Goal: Information Seeking & Learning: Check status

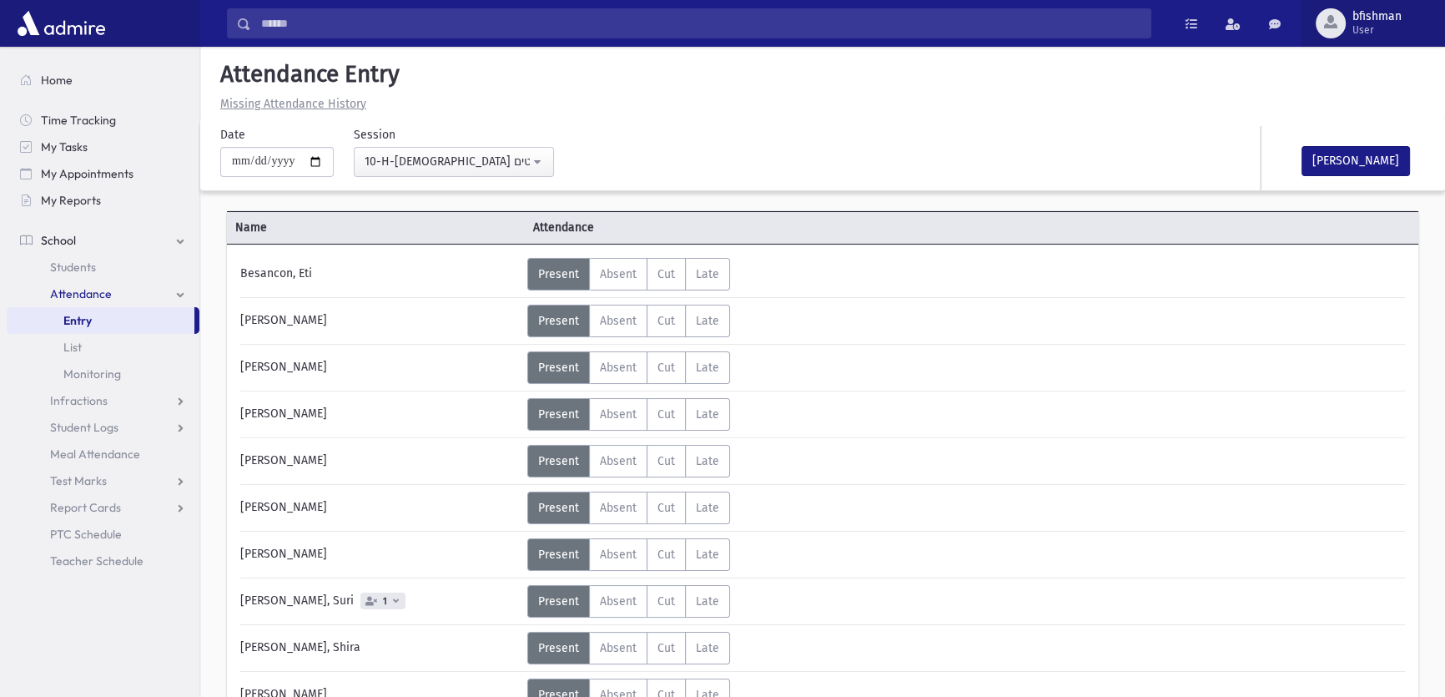
click at [1351, 8] on button "bfishman User" at bounding box center [1372, 23] width 143 height 47
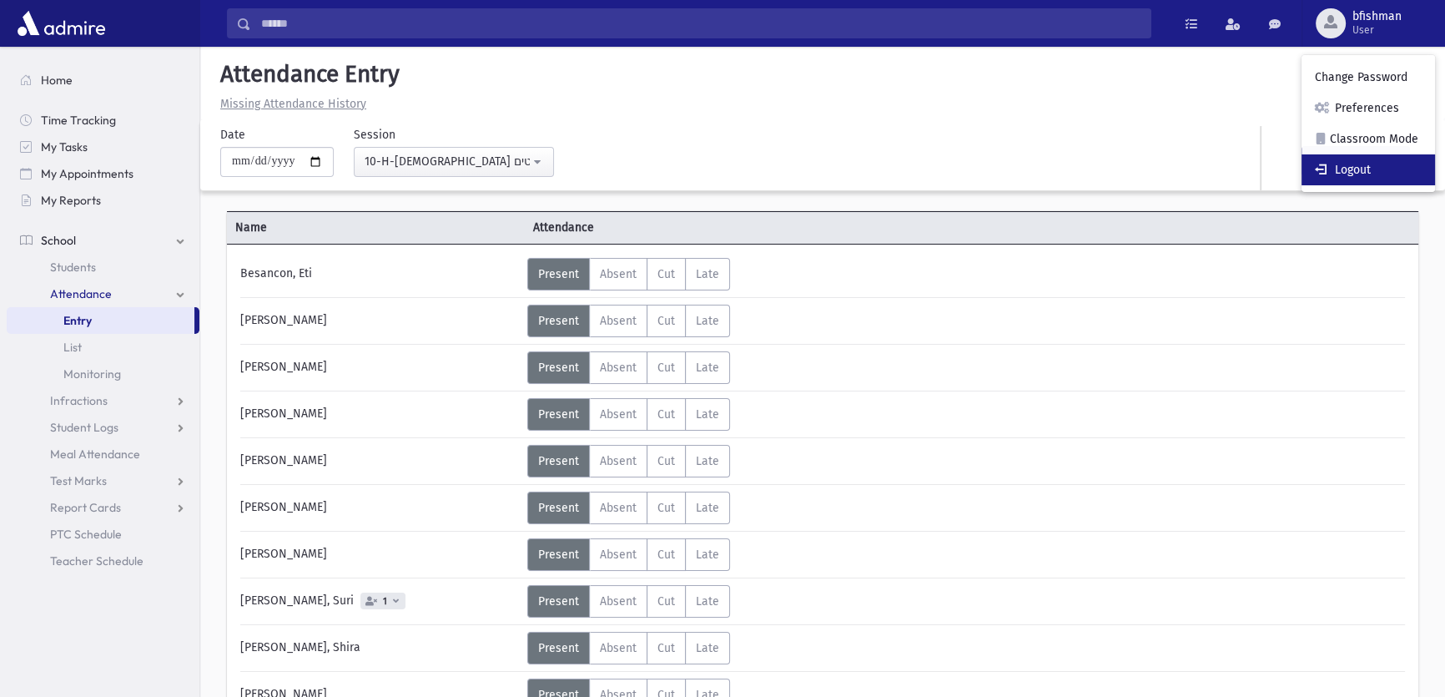
click at [1393, 165] on link "Logout" at bounding box center [1367, 169] width 133 height 31
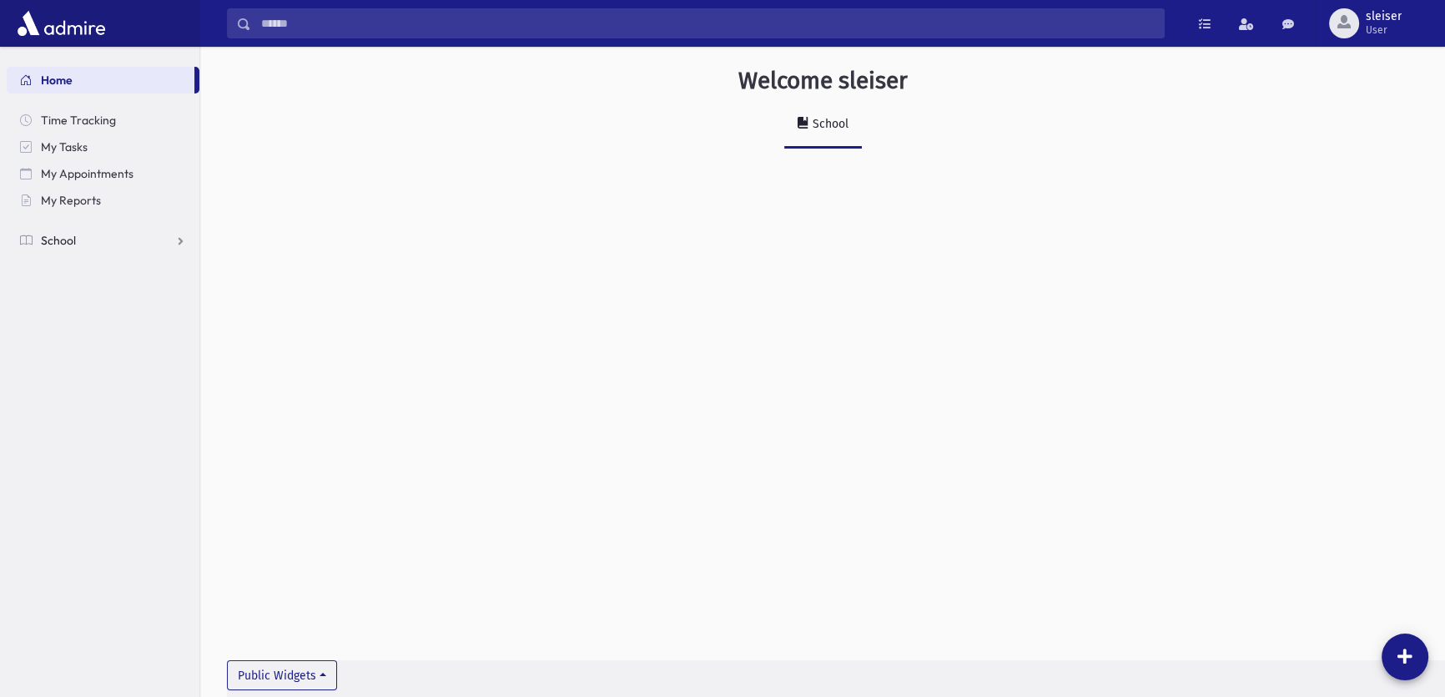
click at [83, 249] on link "School" at bounding box center [103, 240] width 193 height 27
click at [83, 292] on span "Attendance" at bounding box center [81, 293] width 62 height 15
click at [76, 320] on span "Entry" at bounding box center [77, 320] width 28 height 15
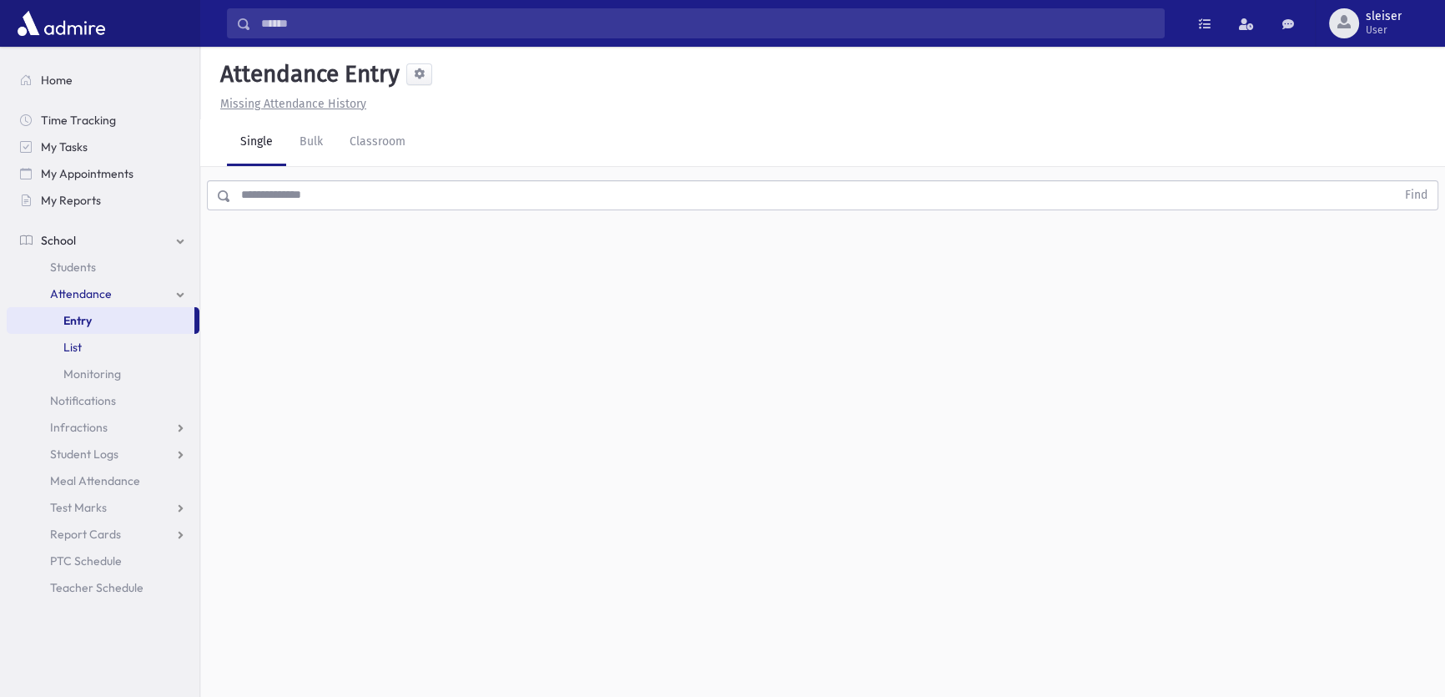
click at [67, 336] on link "List" at bounding box center [103, 347] width 193 height 27
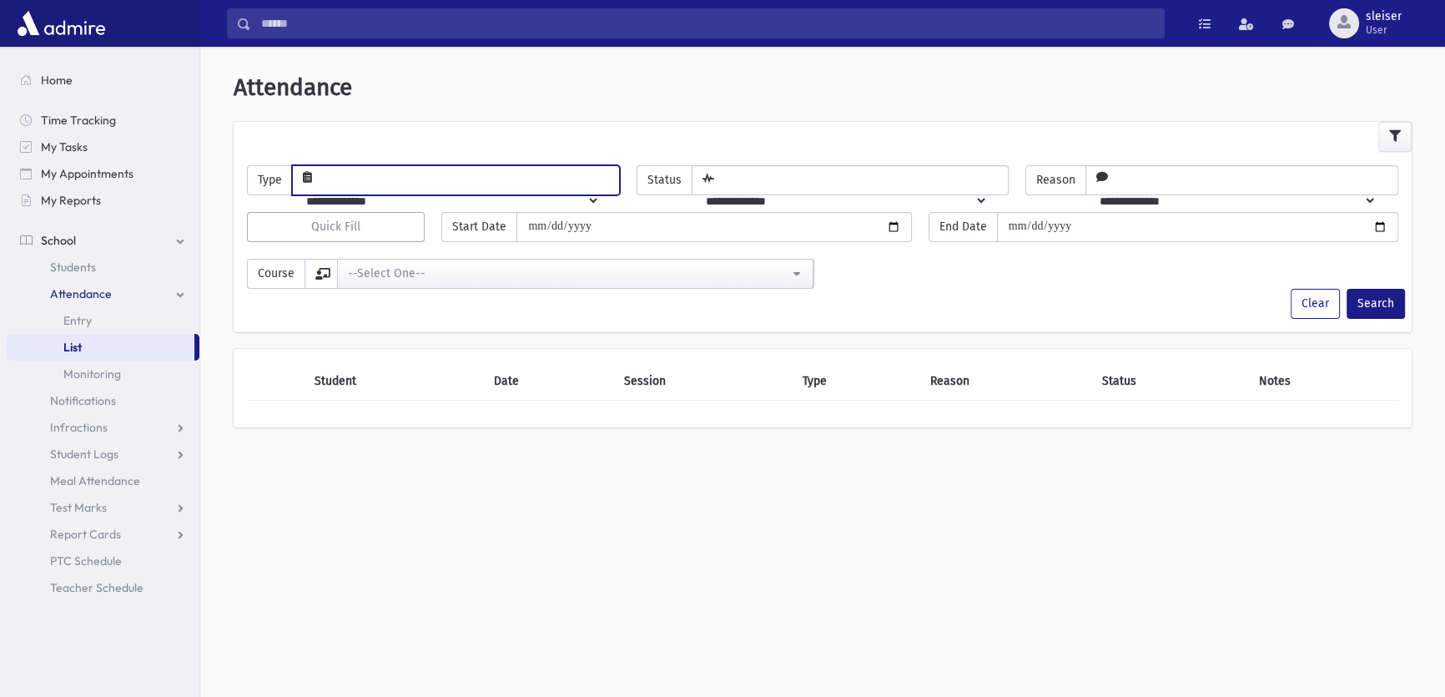
click at [387, 187] on select "**********" at bounding box center [446, 201] width 307 height 28
select select "******"
click at [311, 187] on select "**********" at bounding box center [446, 201] width 307 height 28
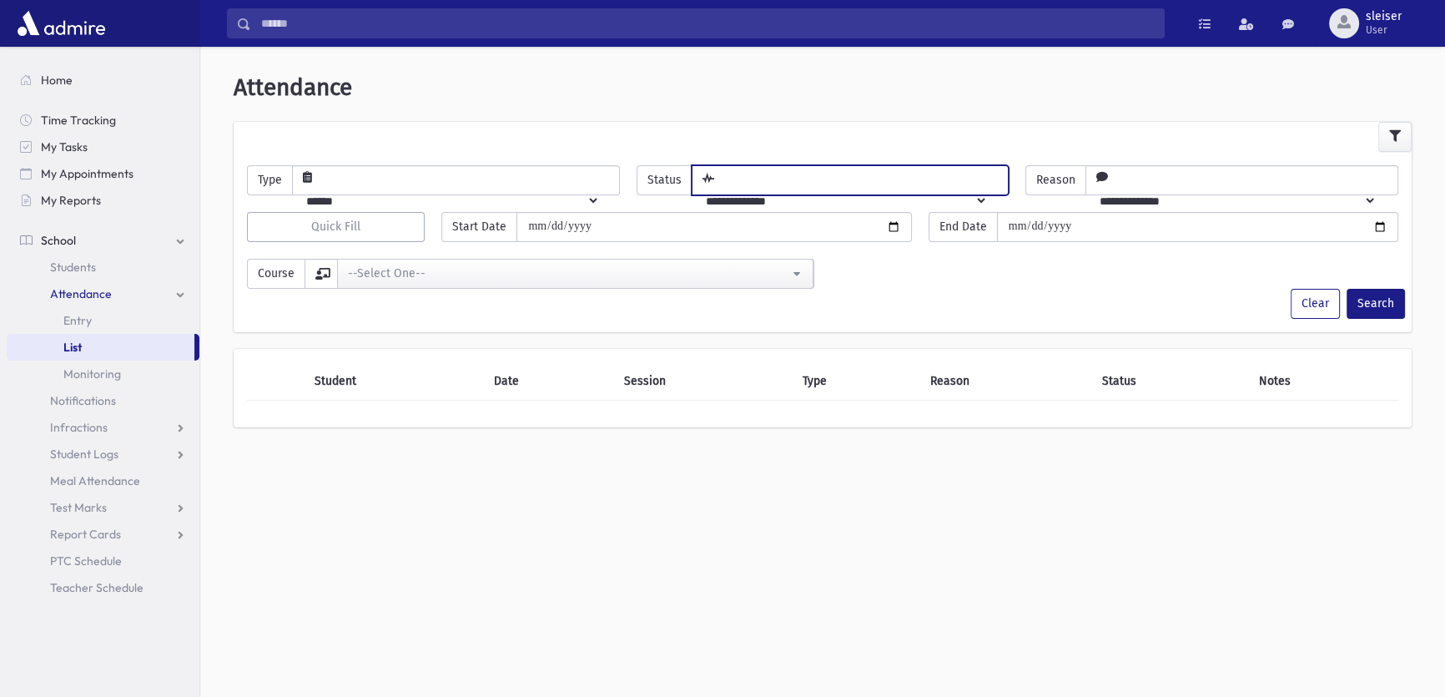
click at [827, 187] on select "**********" at bounding box center [839, 201] width 295 height 28
select select "*********"
click at [712, 187] on select "**********" at bounding box center [839, 201] width 295 height 28
click at [1368, 295] on button "Search" at bounding box center [1375, 304] width 58 height 30
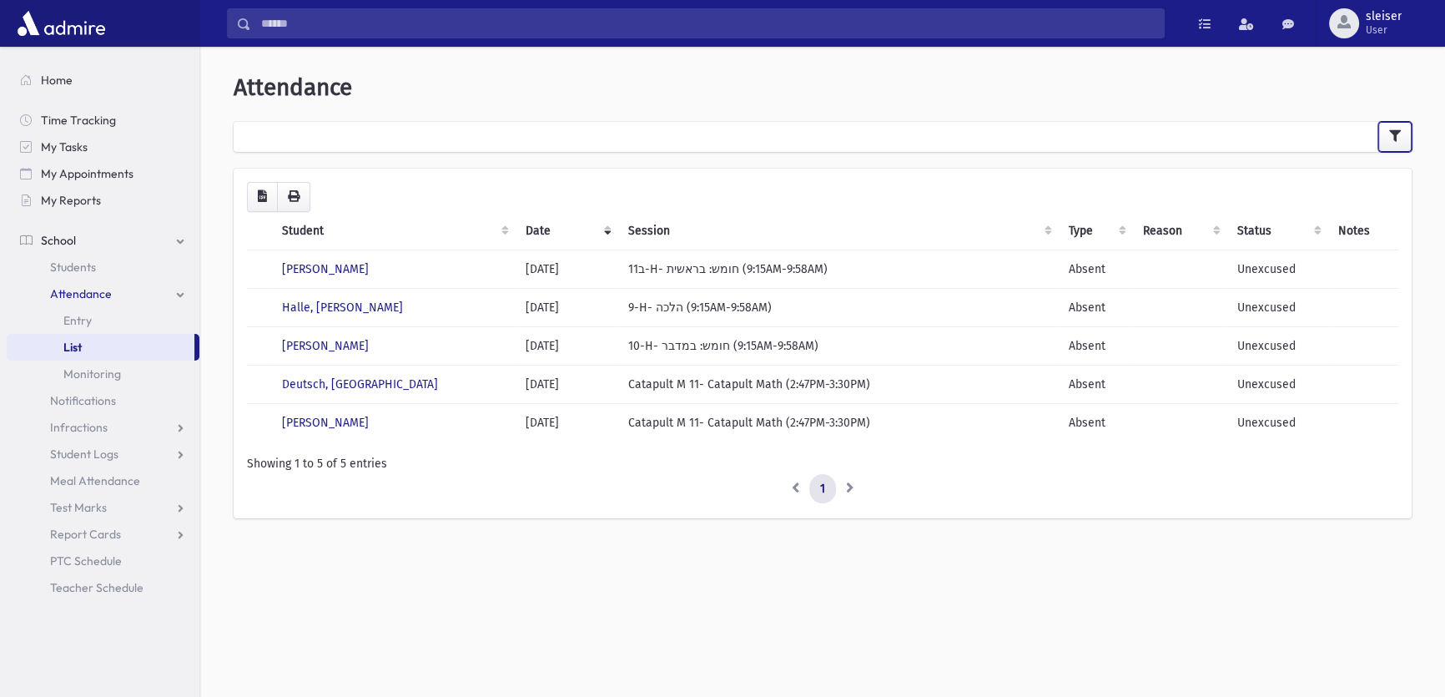
click at [1395, 138] on icon "button" at bounding box center [1395, 136] width 12 height 12
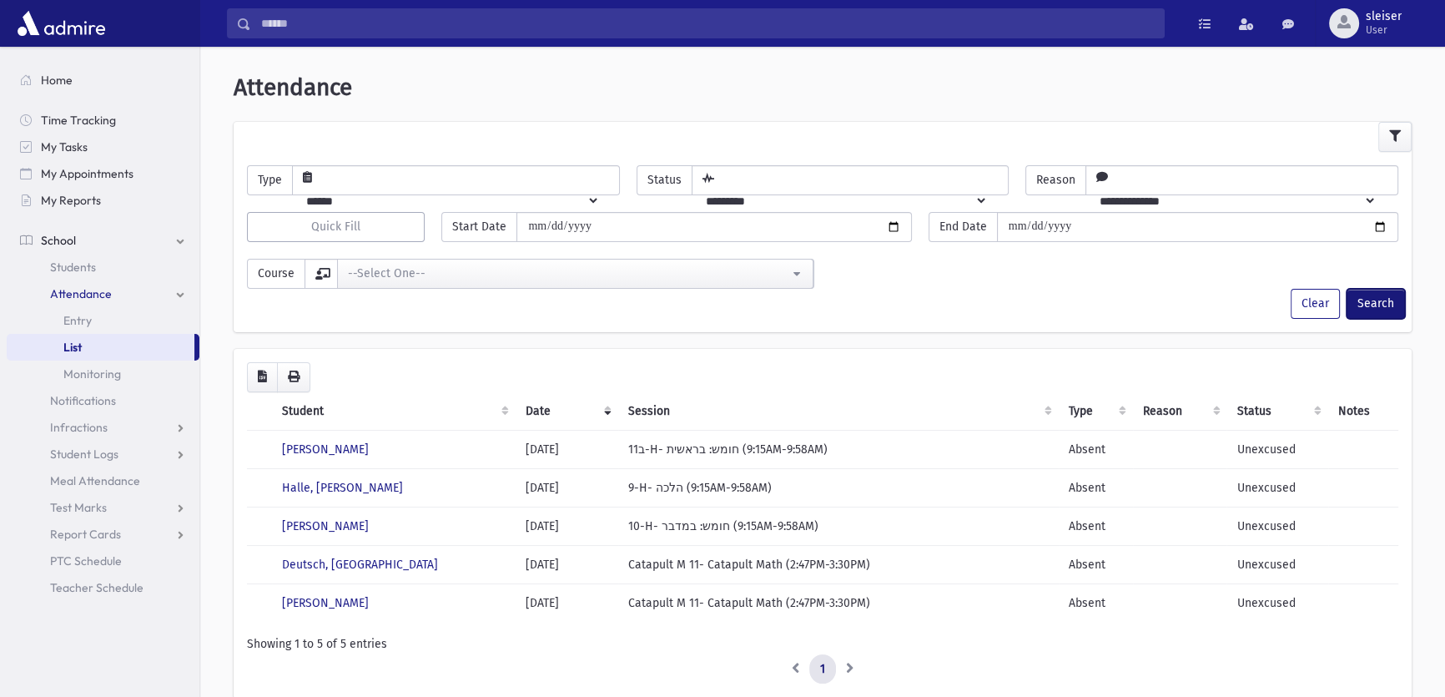
click at [1371, 297] on button "Search" at bounding box center [1375, 304] width 58 height 30
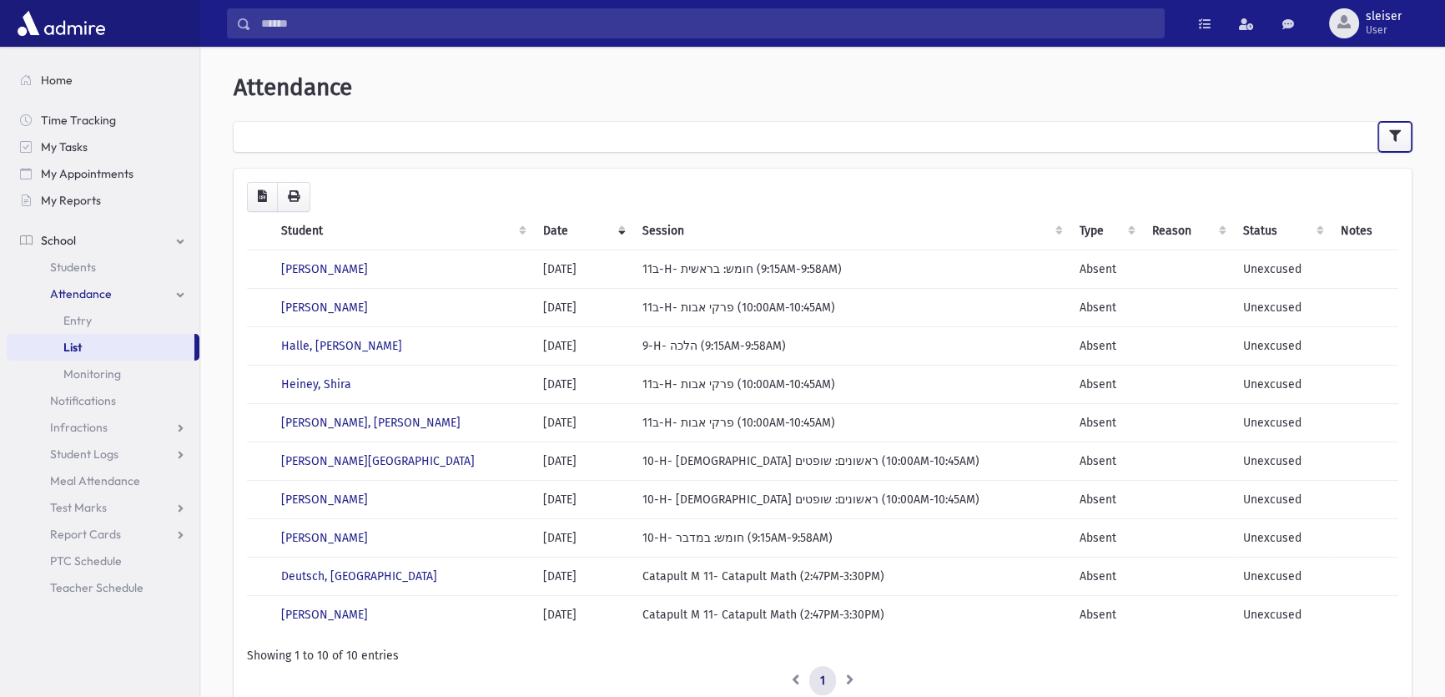
click at [1389, 142] on button "button" at bounding box center [1394, 137] width 33 height 30
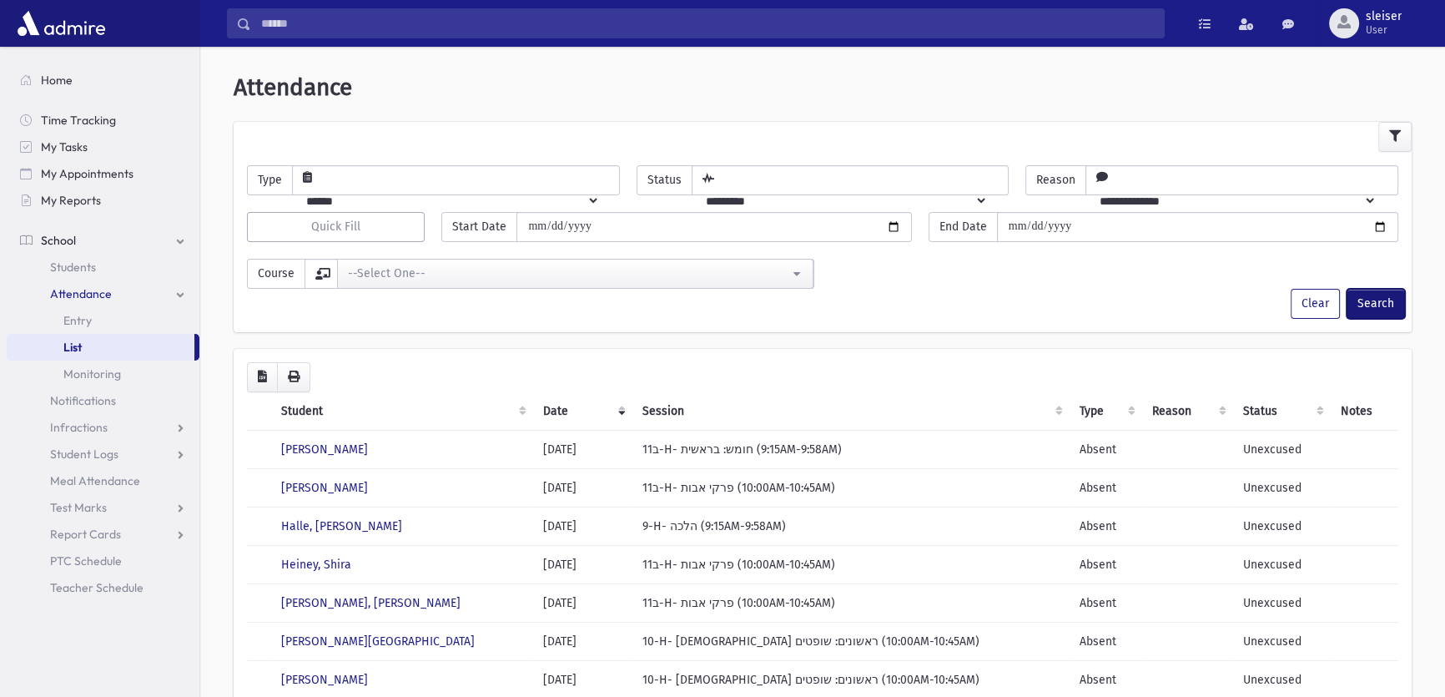
click at [1359, 304] on button "Search" at bounding box center [1375, 304] width 58 height 30
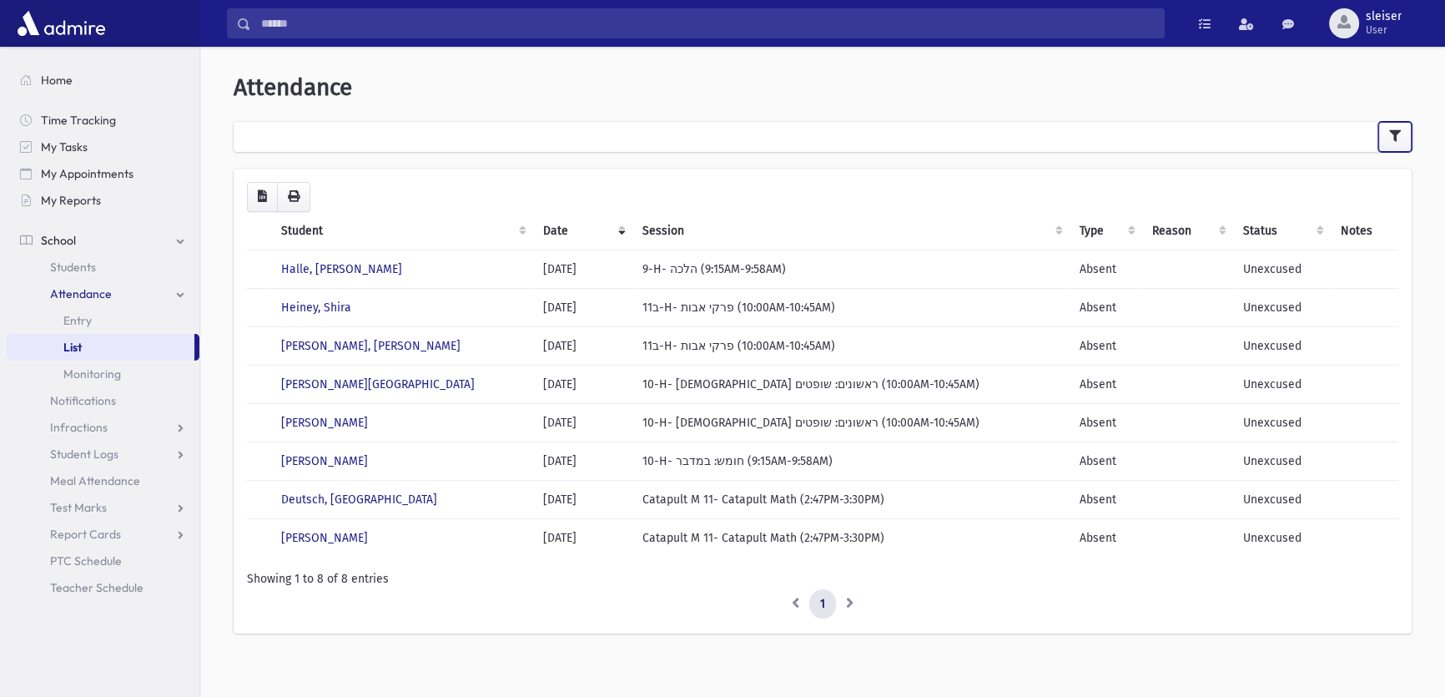
click at [1384, 135] on button "button" at bounding box center [1394, 137] width 33 height 30
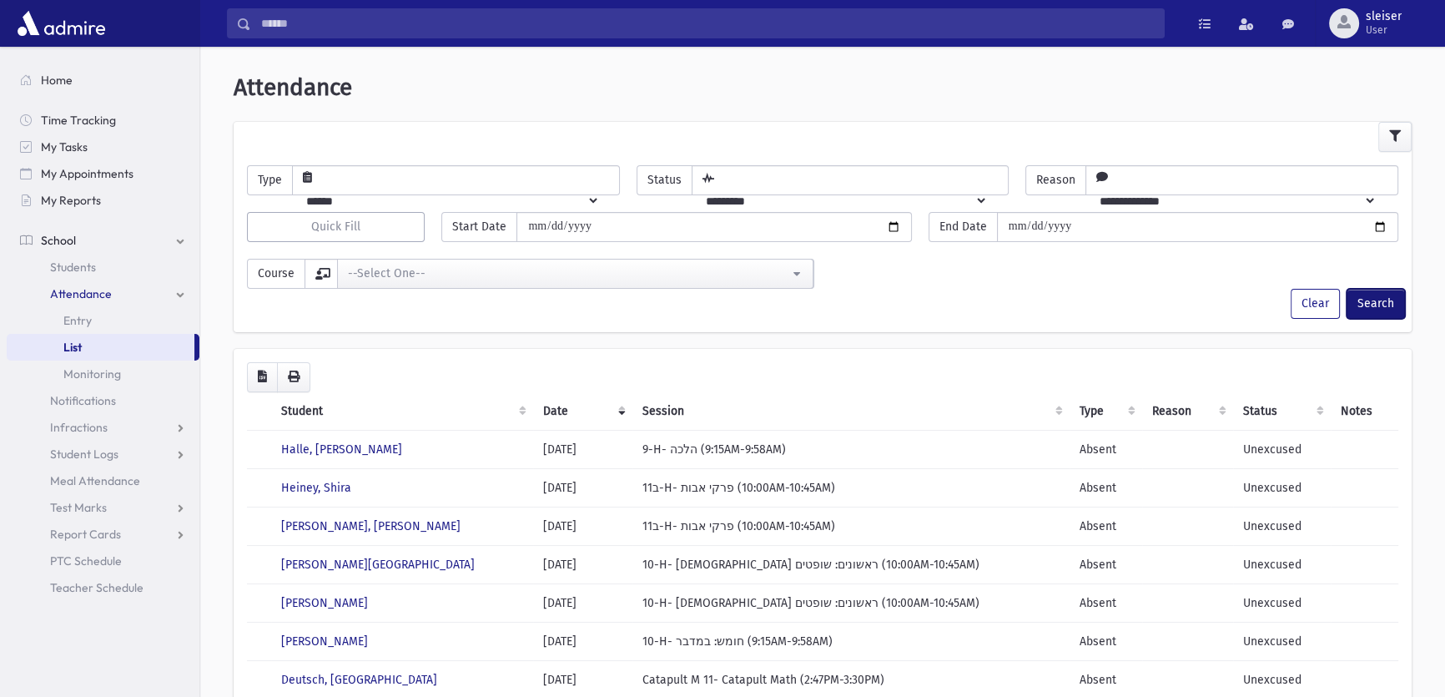
click at [1371, 305] on button "Search" at bounding box center [1375, 304] width 58 height 30
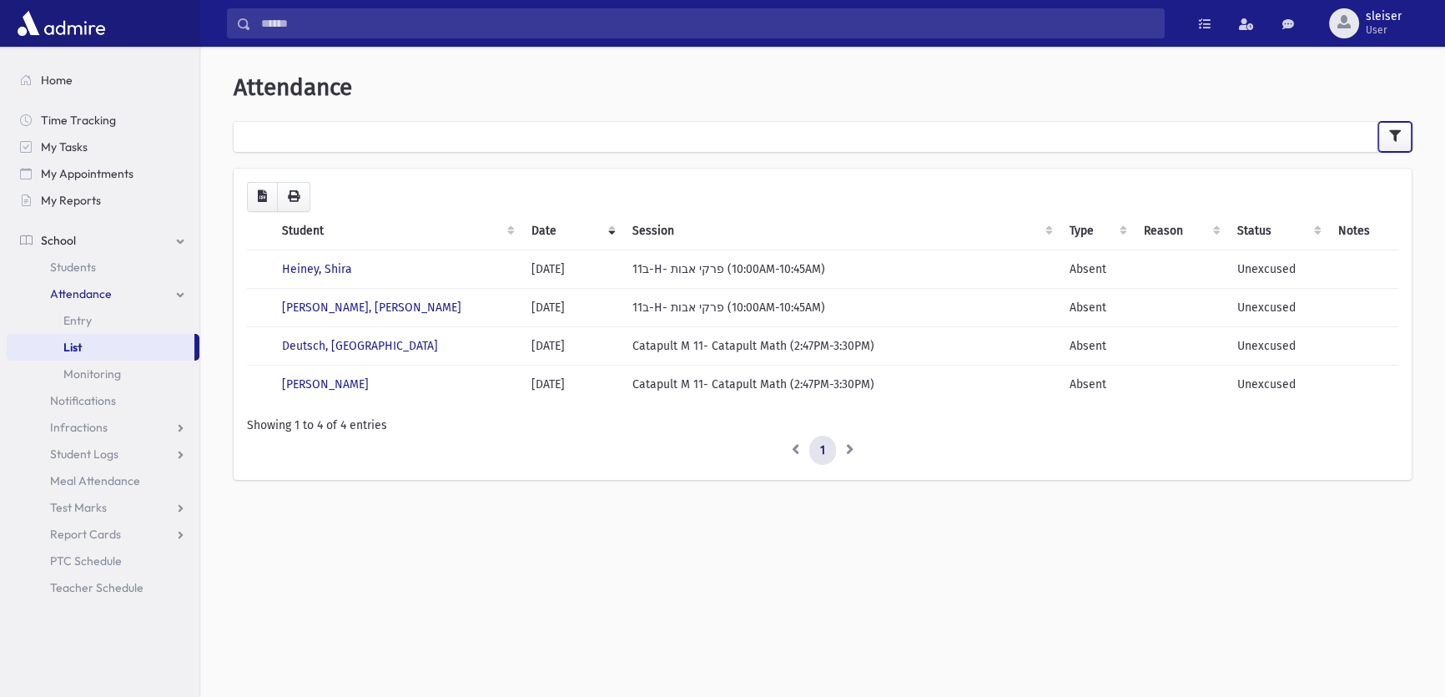
click at [1392, 141] on icon "button" at bounding box center [1395, 136] width 12 height 12
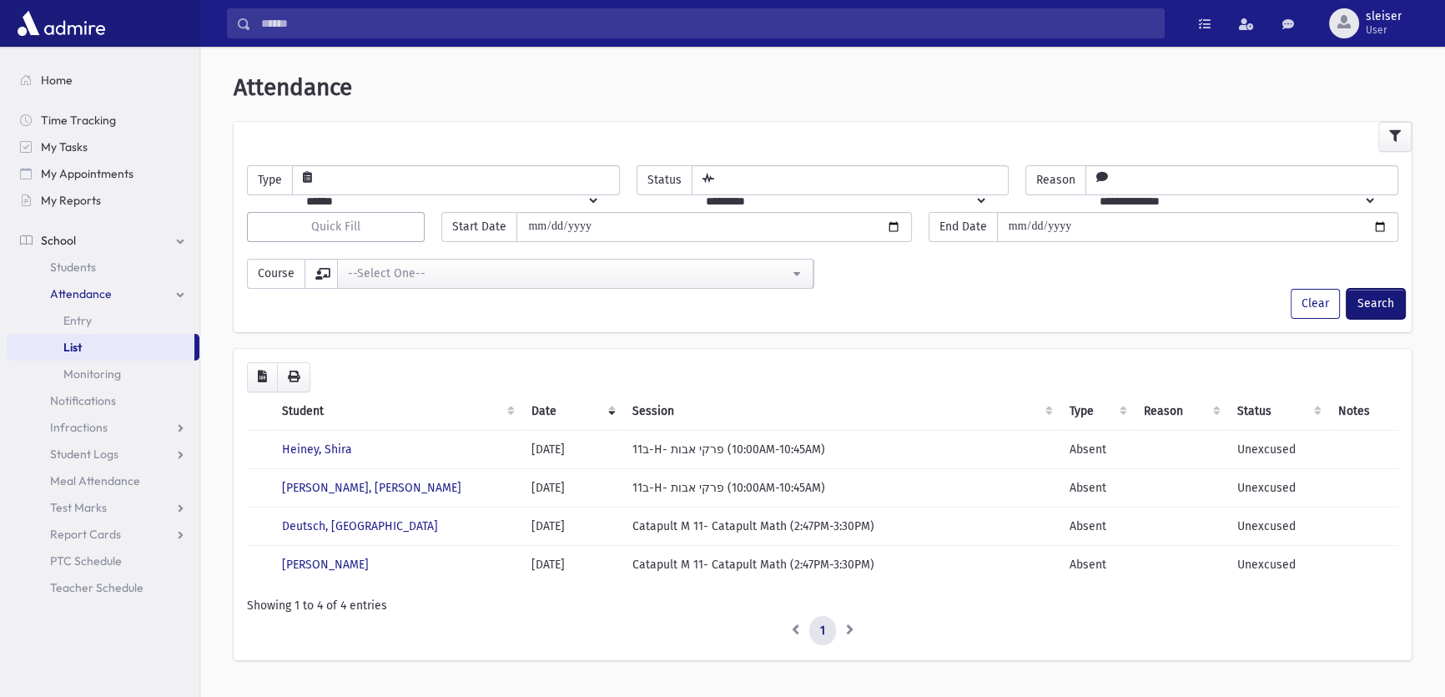
click at [1384, 304] on button "Search" at bounding box center [1375, 304] width 58 height 30
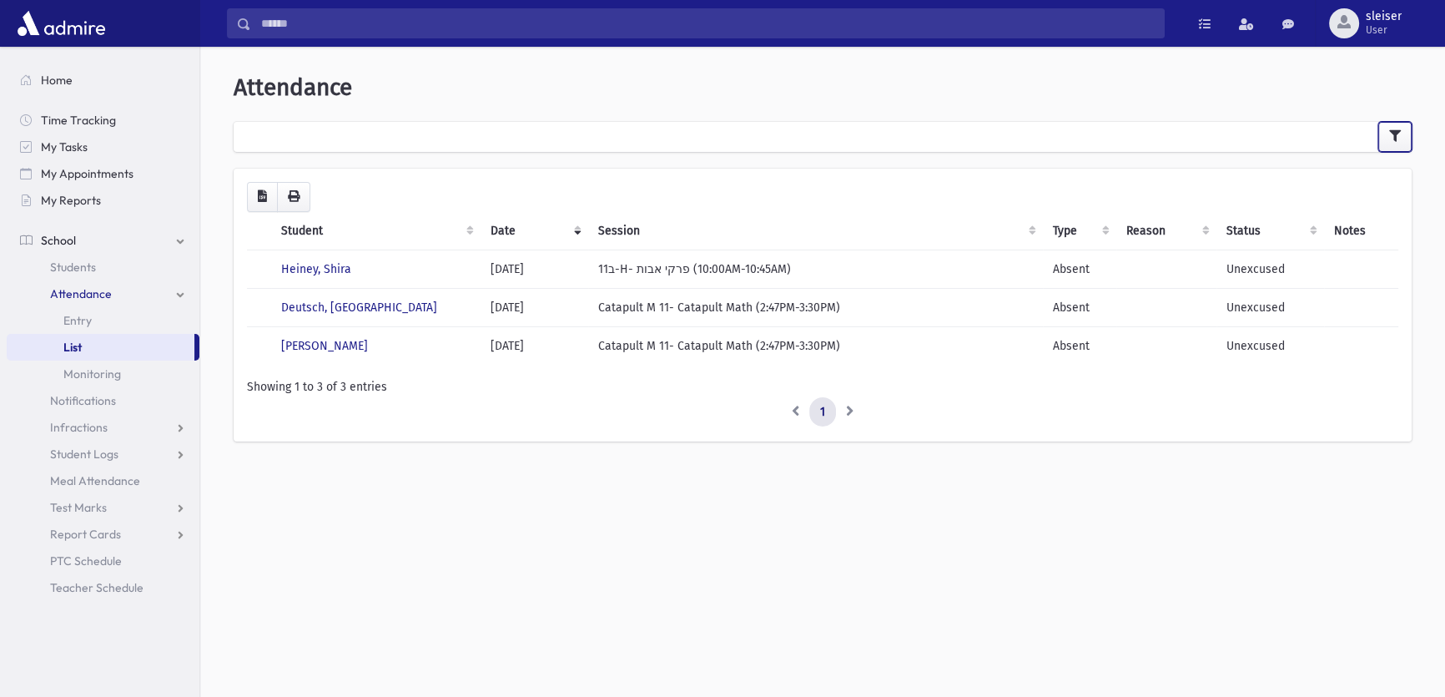
click at [1391, 143] on button "button" at bounding box center [1394, 137] width 33 height 30
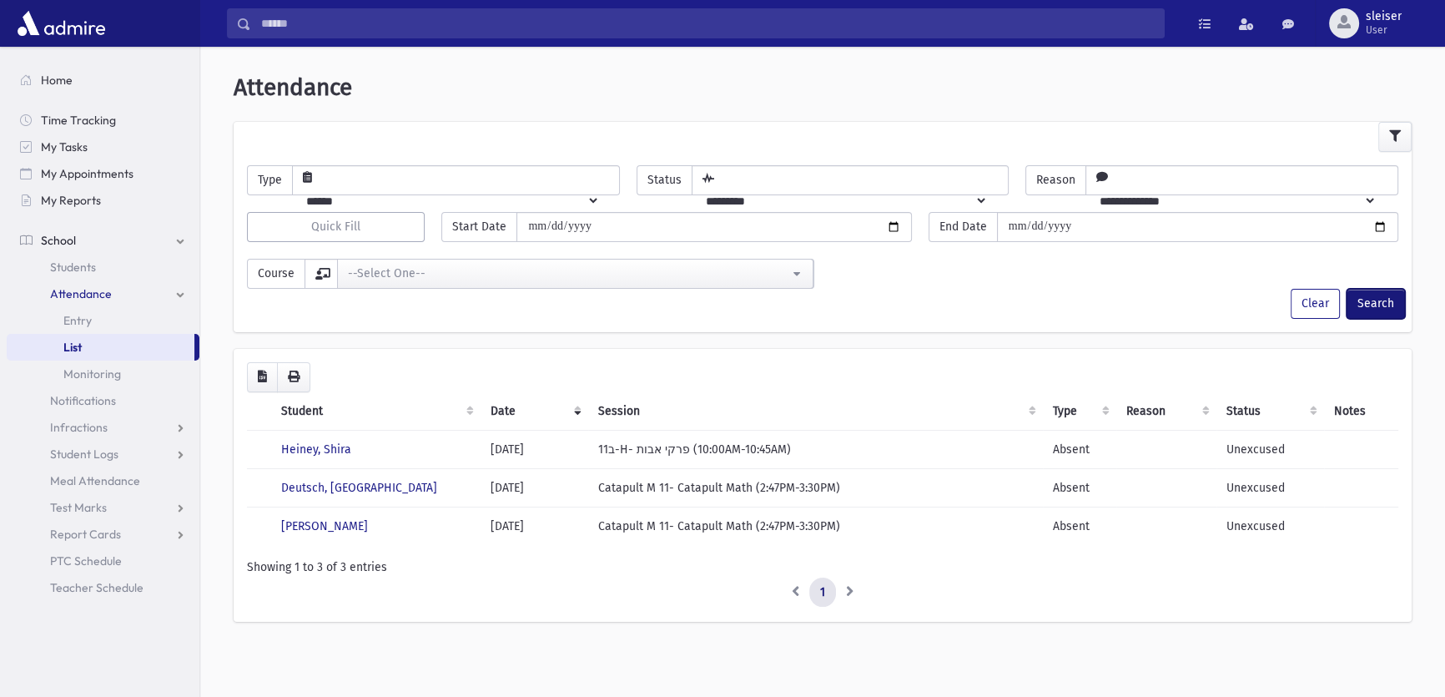
click at [1376, 301] on button "Search" at bounding box center [1375, 304] width 58 height 30
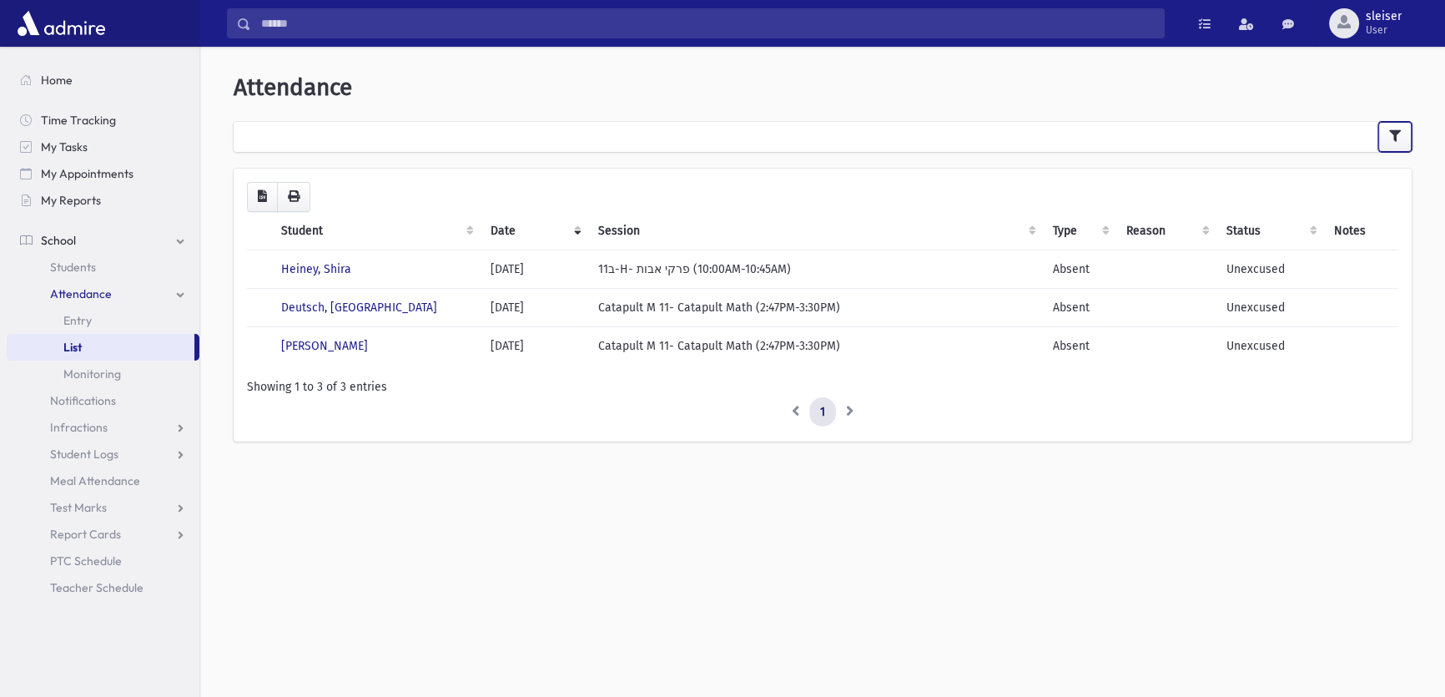
click at [1385, 150] on button "button" at bounding box center [1394, 137] width 33 height 30
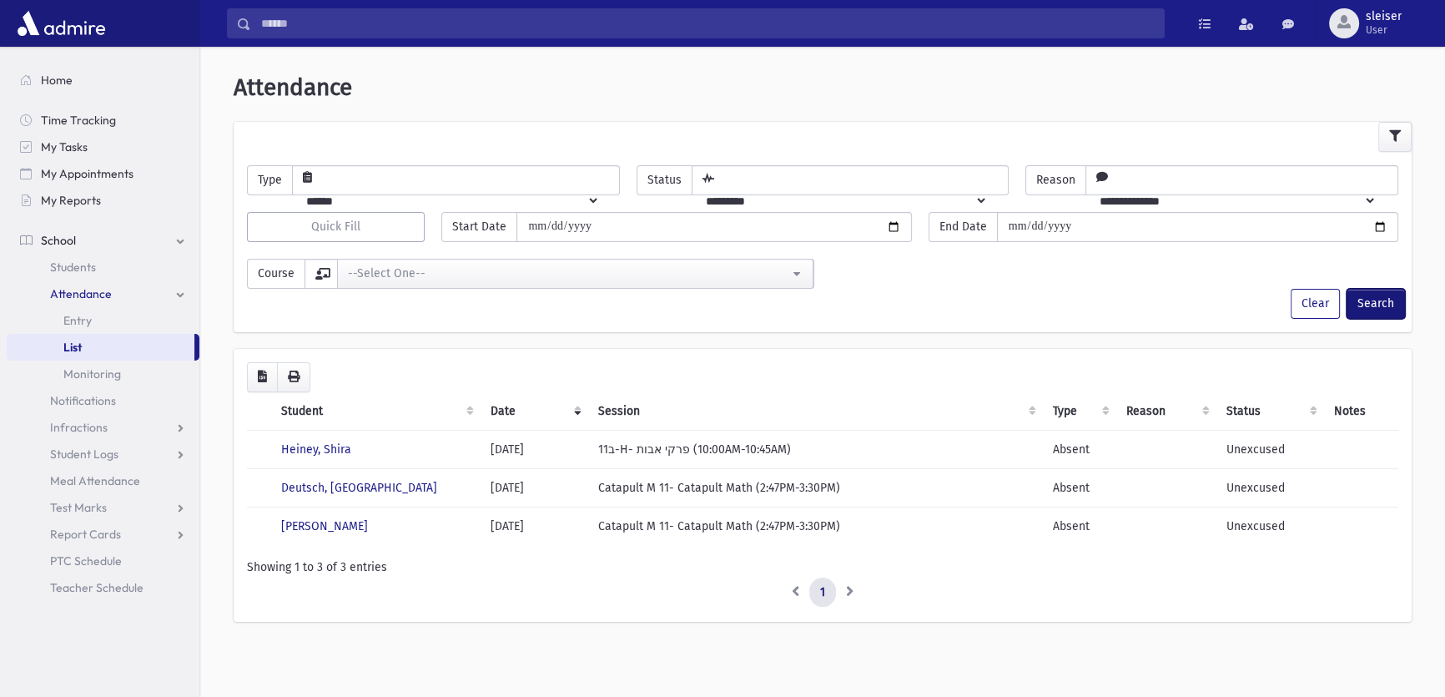
click at [1369, 298] on button "Search" at bounding box center [1375, 304] width 58 height 30
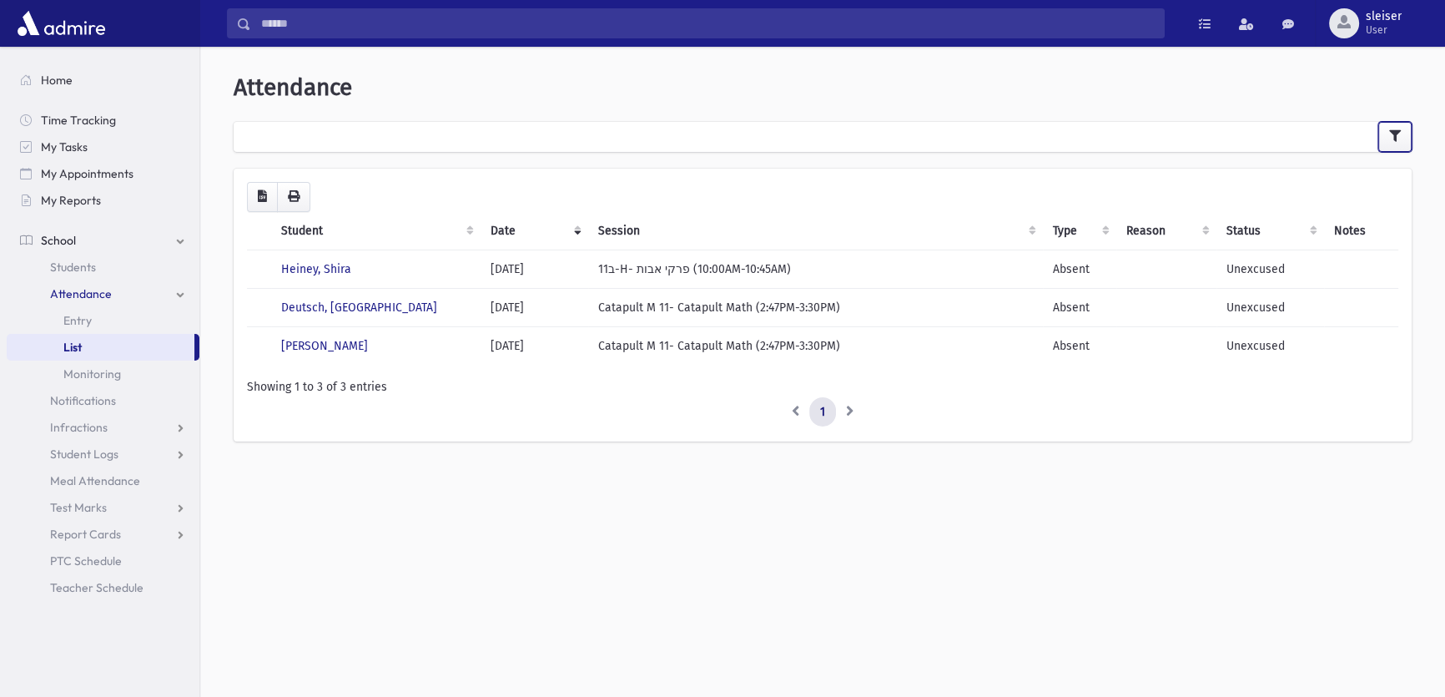
click at [1400, 142] on button "button" at bounding box center [1394, 137] width 33 height 30
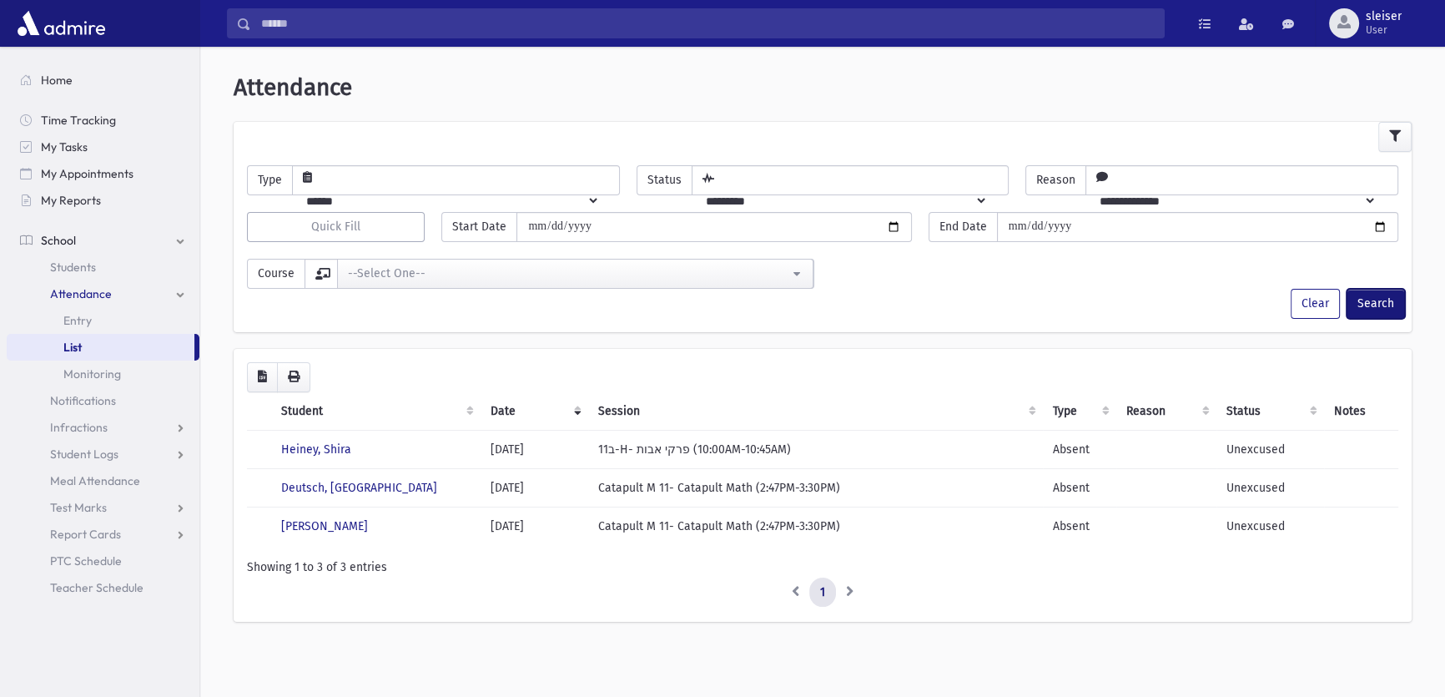
drag, startPoint x: 1380, startPoint y: 314, endPoint x: 1371, endPoint y: 313, distance: 8.4
click at [1377, 314] on button "Search" at bounding box center [1375, 304] width 58 height 30
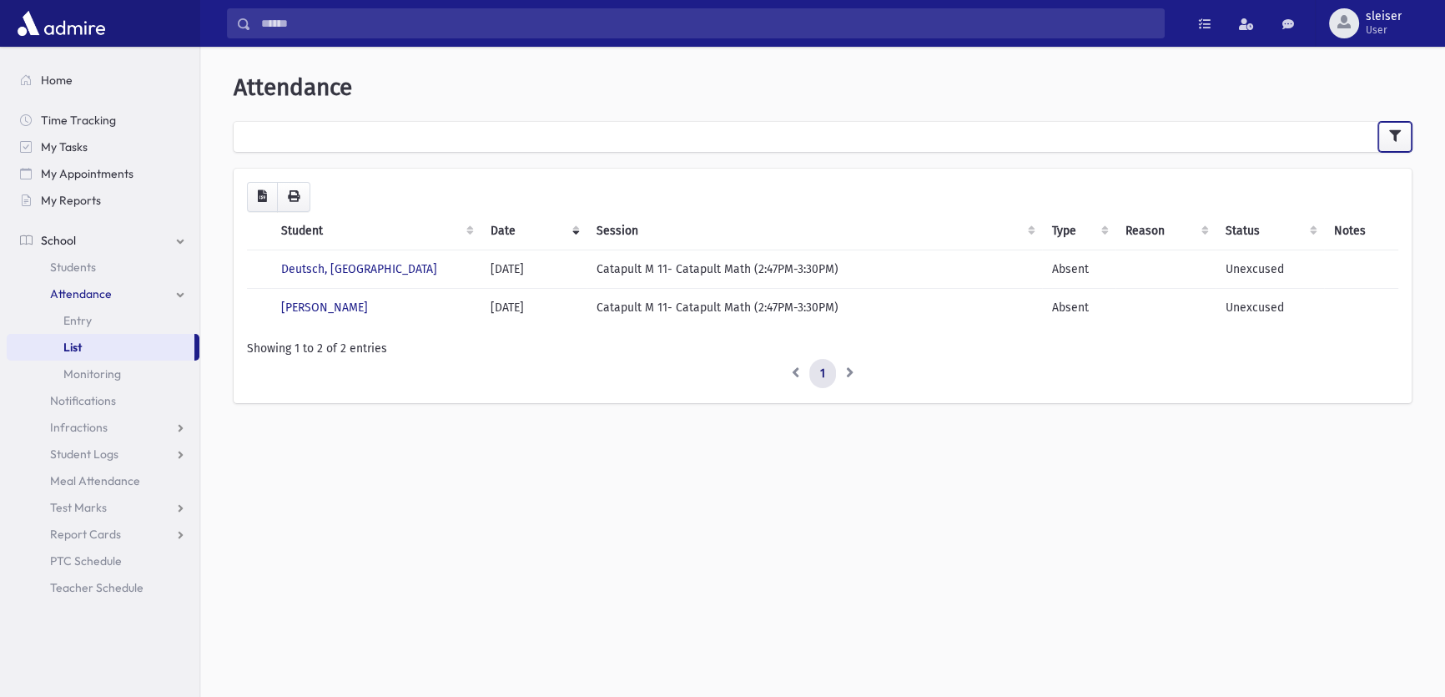
click at [1408, 134] on button "button" at bounding box center [1394, 137] width 33 height 30
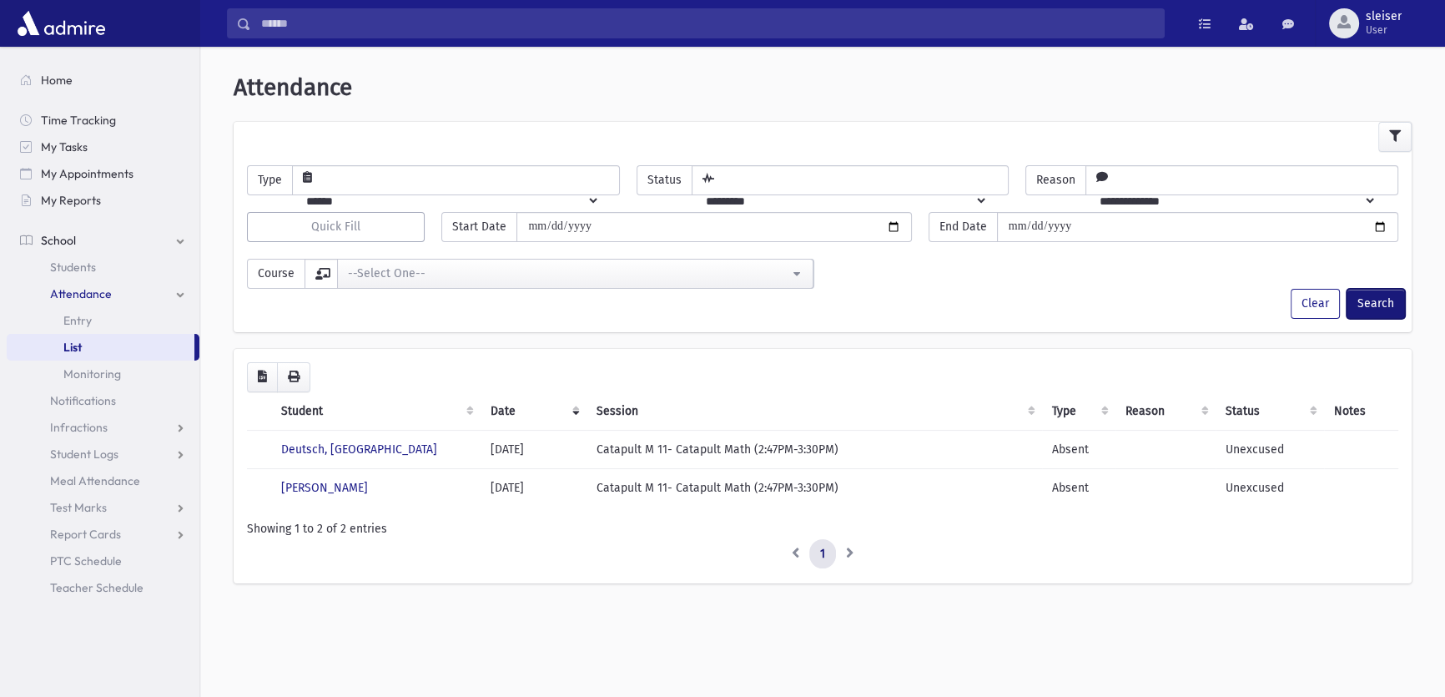
click at [1369, 301] on button "Search" at bounding box center [1375, 304] width 58 height 30
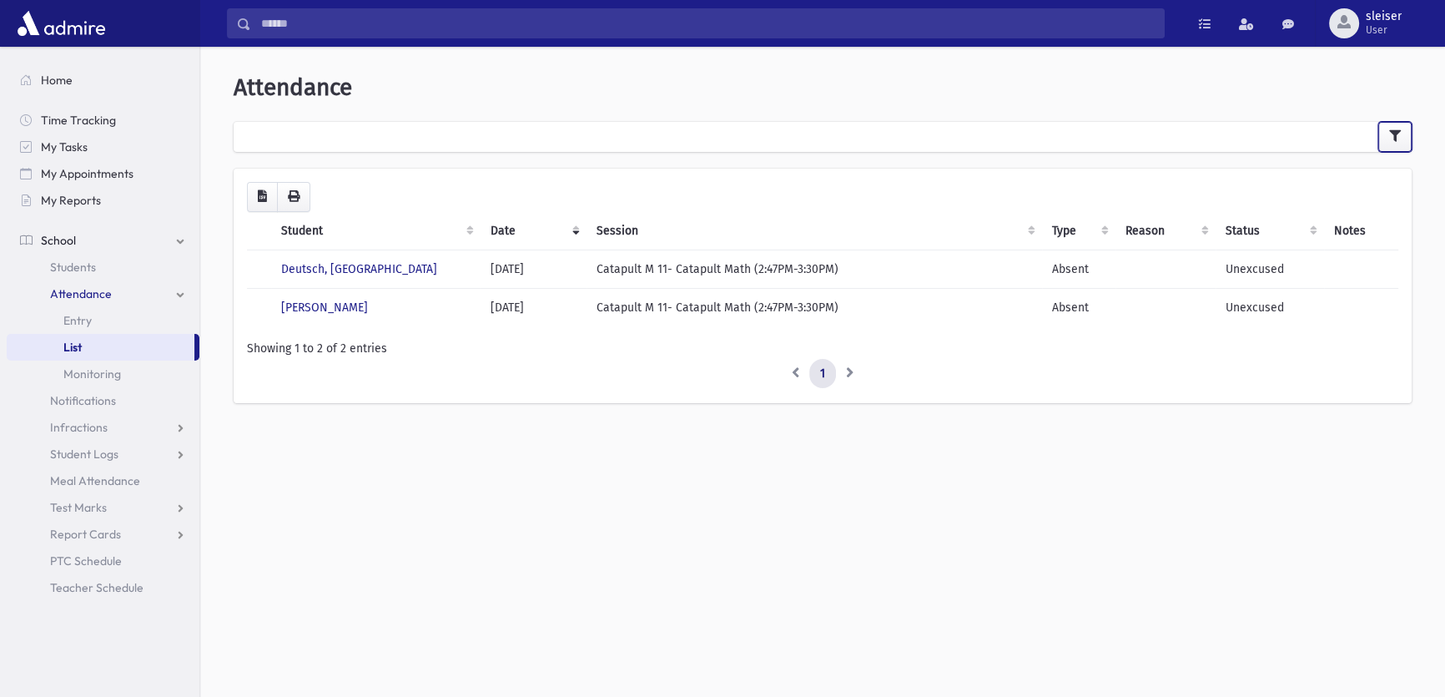
click at [1387, 137] on button "button" at bounding box center [1394, 137] width 33 height 30
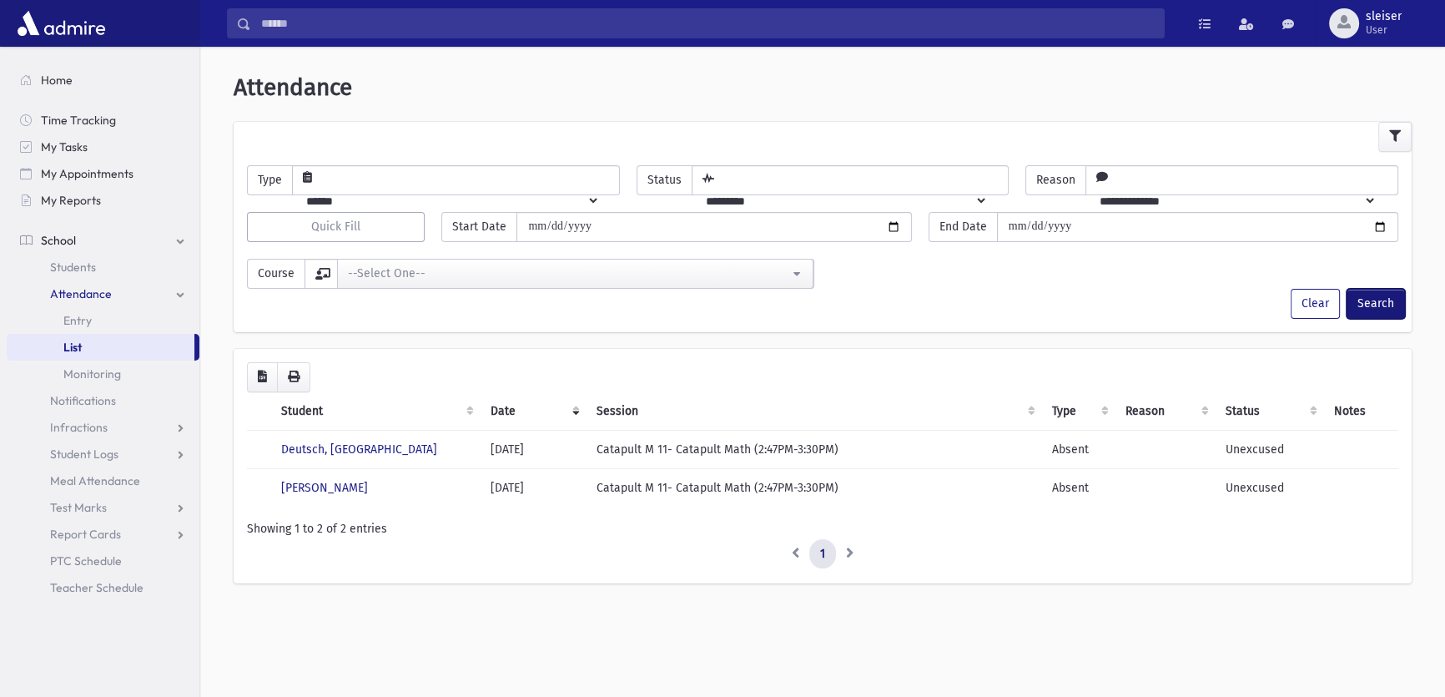
click at [1368, 292] on button "Search" at bounding box center [1375, 304] width 58 height 30
